Goal: Task Accomplishment & Management: Use online tool/utility

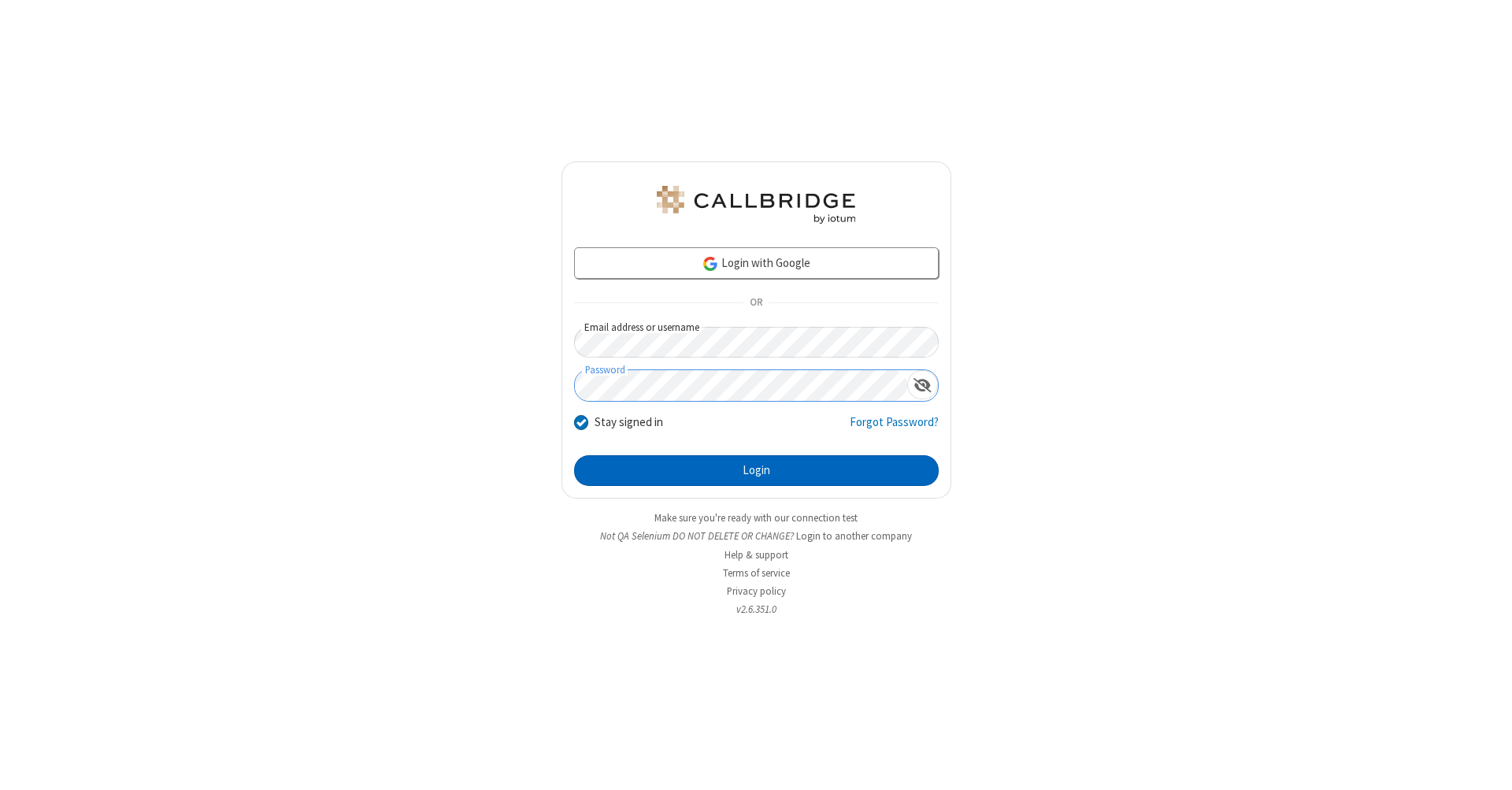
click at [756, 471] on button "Login" at bounding box center [756, 471] width 364 height 32
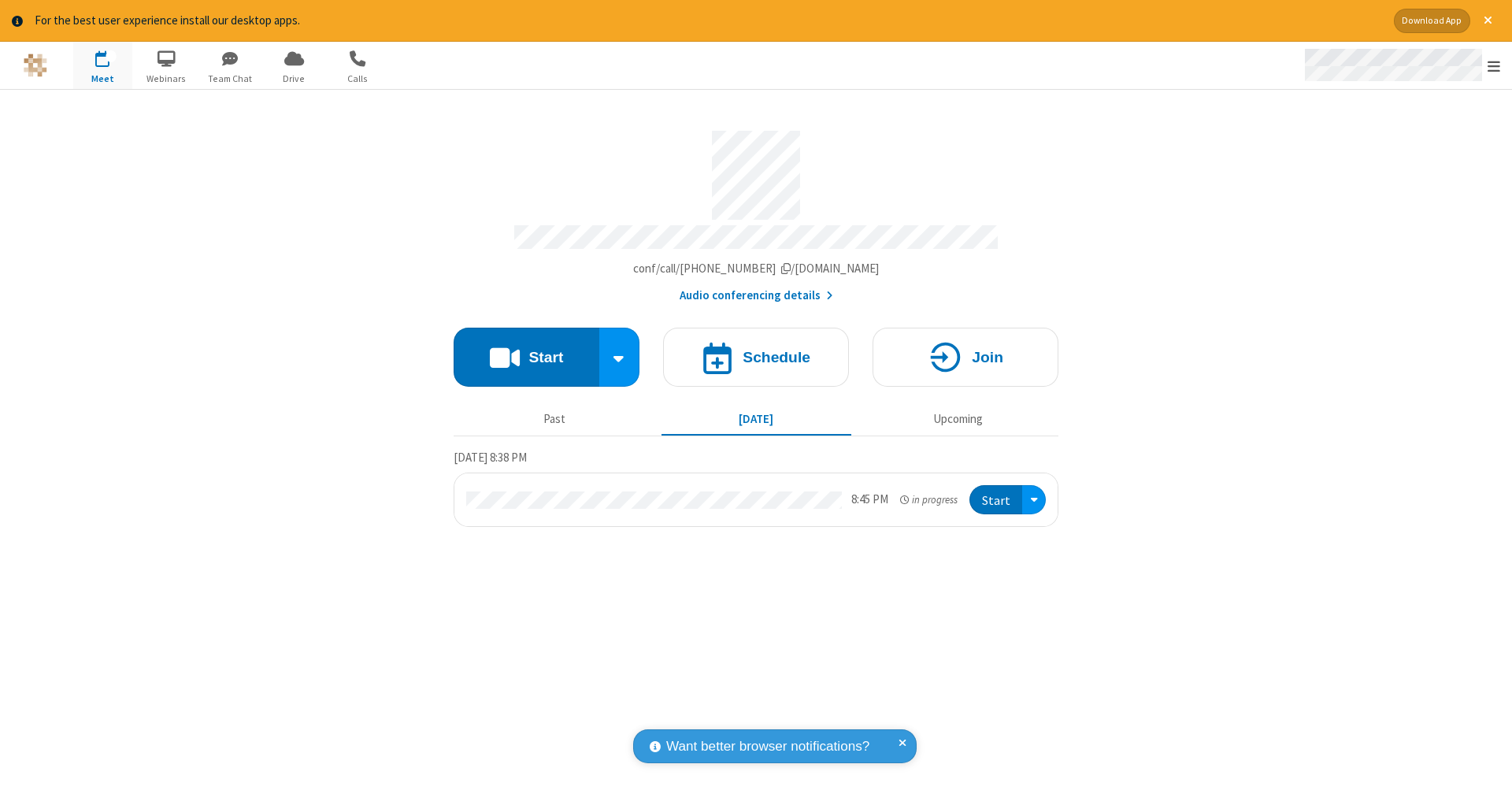
click at [1494, 66] on span "Open menu" at bounding box center [1494, 66] width 13 height 16
click at [294, 78] on span "Drive" at bounding box center [294, 79] width 59 height 14
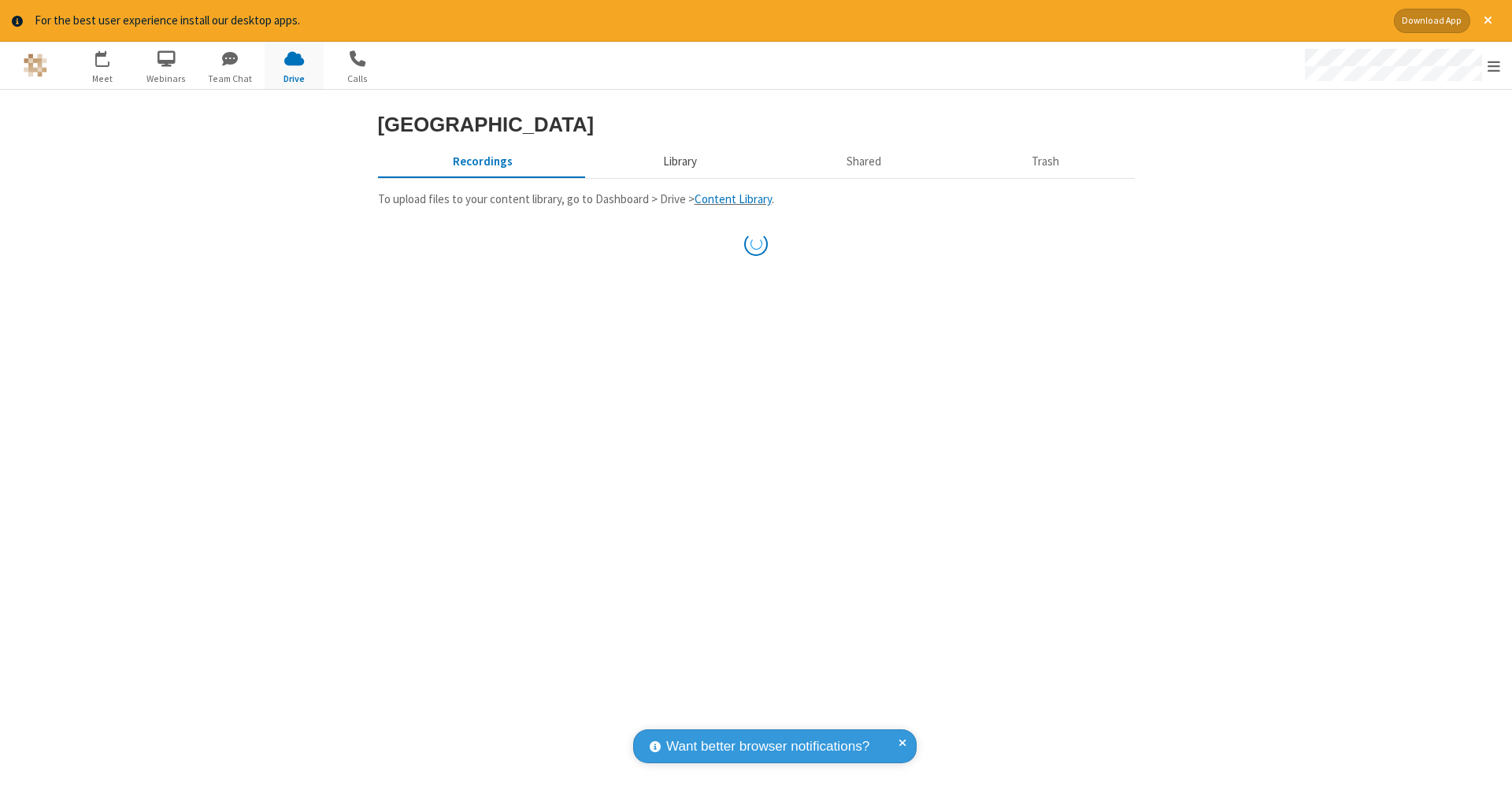
click at [677, 177] on button "Library" at bounding box center [679, 162] width 184 height 30
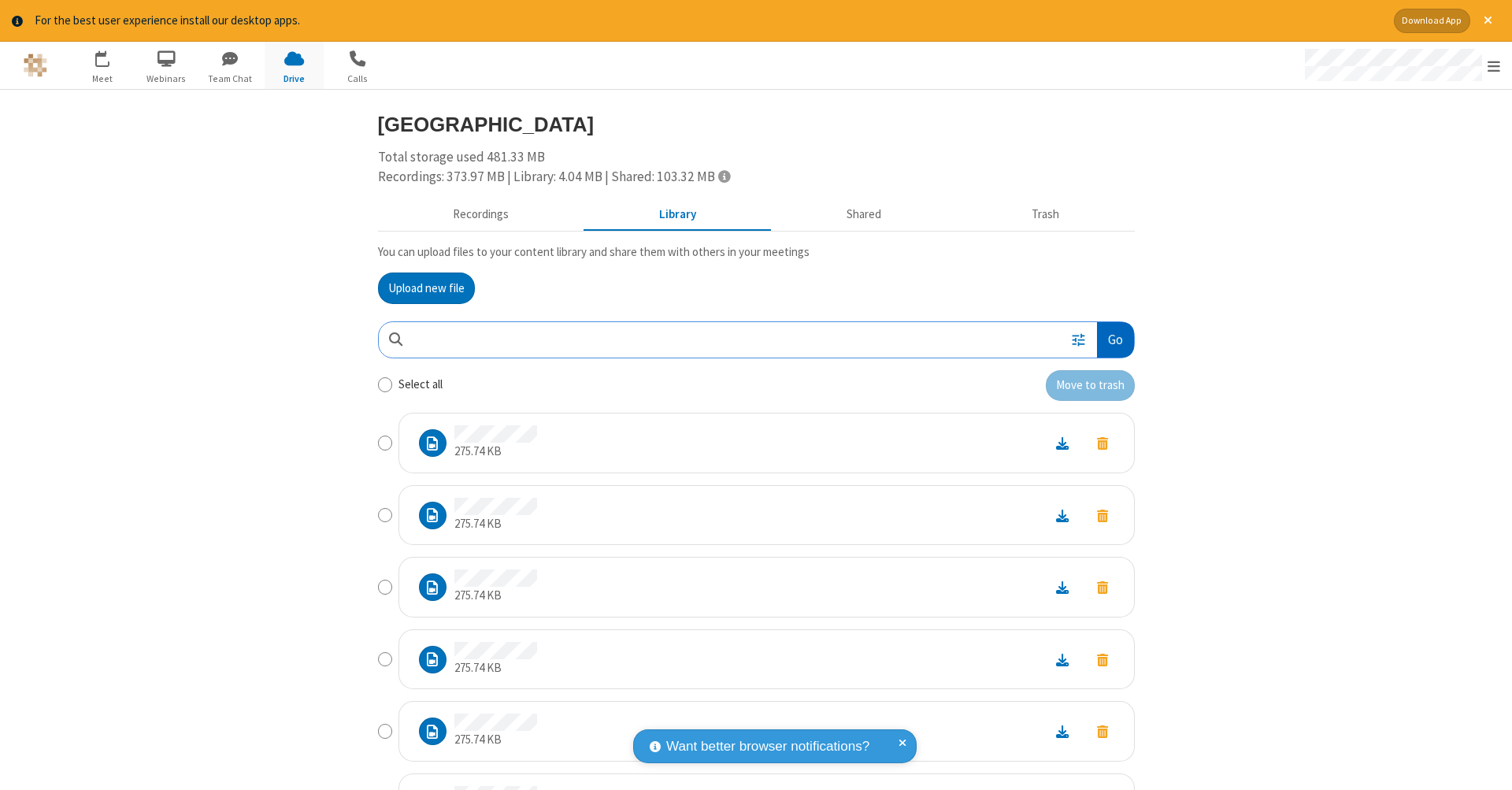
click at [1109, 337] on button "Go" at bounding box center [1115, 340] width 36 height 36
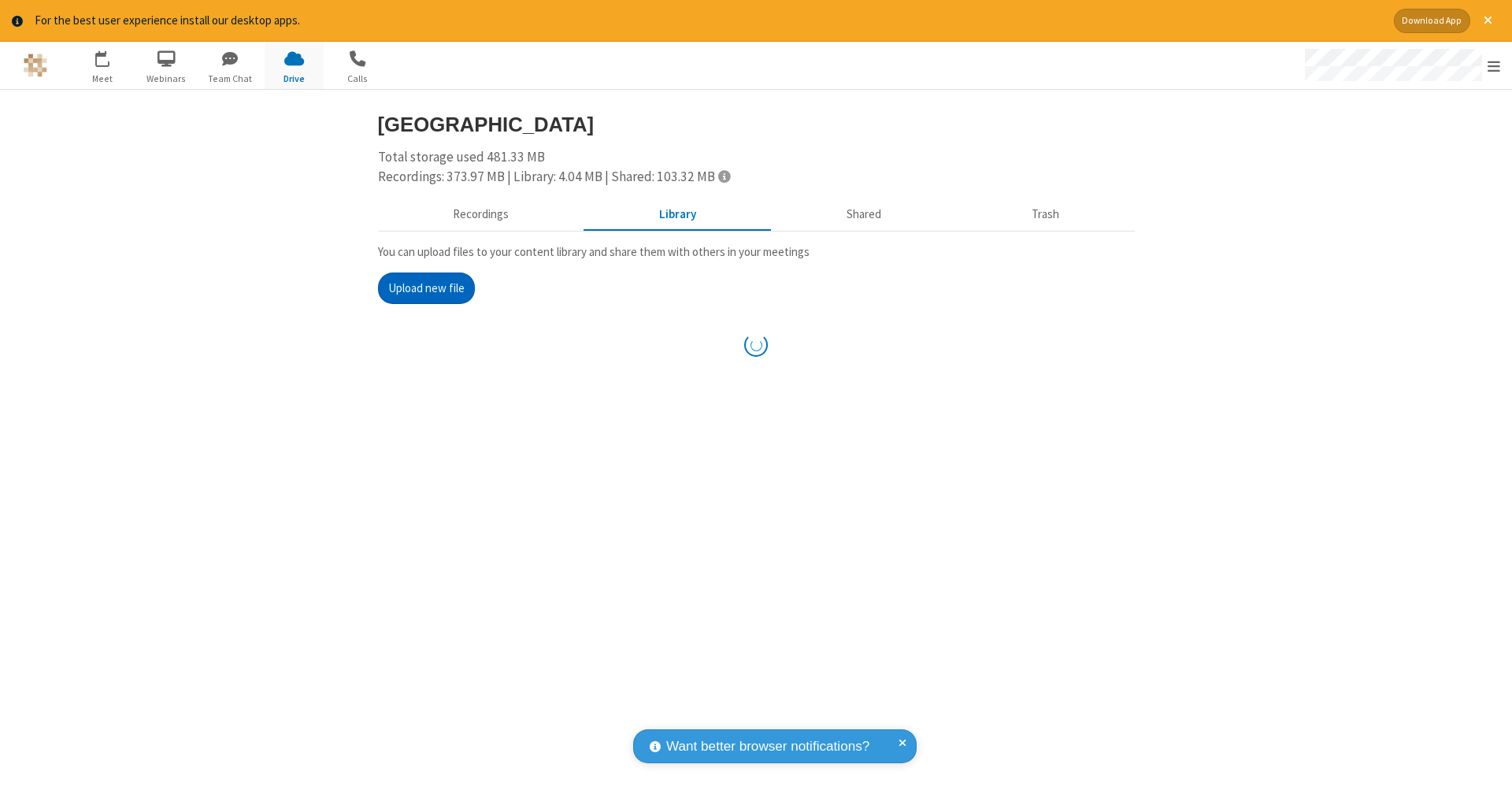
click at [426, 286] on button "Upload new file" at bounding box center [426, 288] width 97 height 32
